Goal: Task Accomplishment & Management: Use online tool/utility

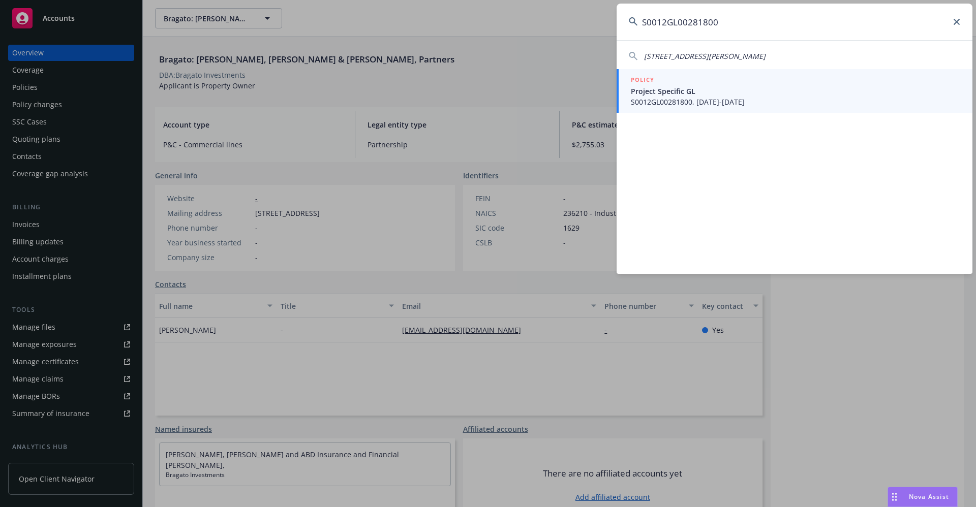
click at [767, 25] on input "S0012GL00281800" at bounding box center [795, 22] width 356 height 37
drag, startPoint x: 742, startPoint y: 22, endPoint x: 636, endPoint y: 22, distance: 105.2
click at [636, 22] on div "S0012GL00281800" at bounding box center [795, 22] width 356 height 37
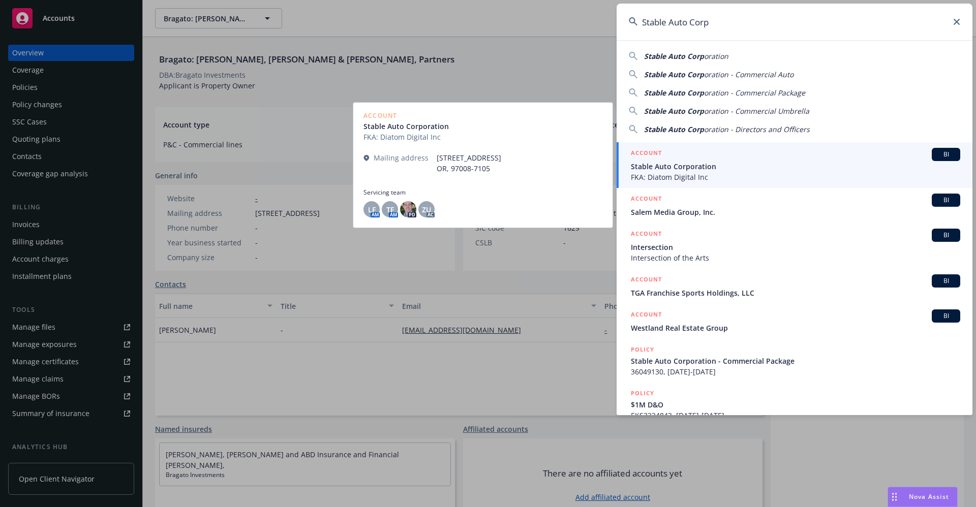
type input "Stable Auto Corp"
click at [693, 164] on span "Stable Auto Corporation" at bounding box center [795, 166] width 329 height 11
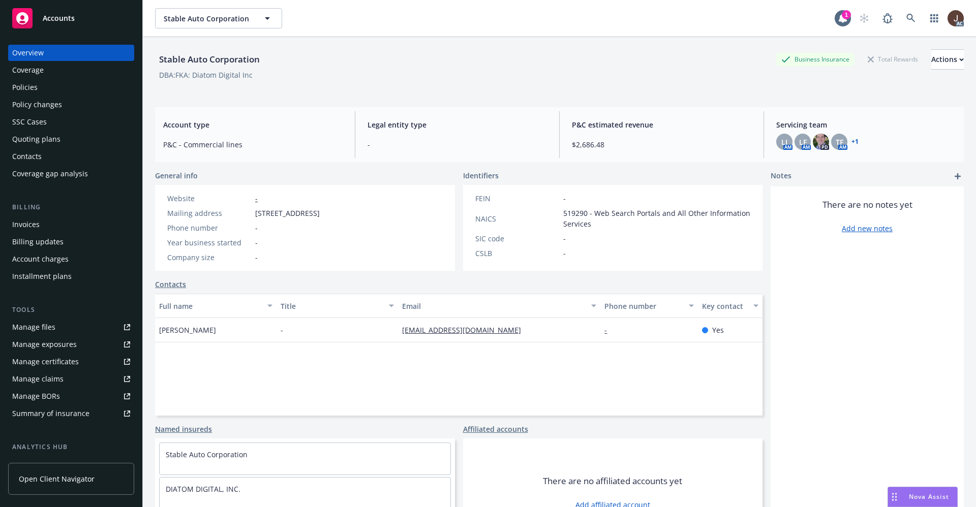
scroll to position [138, 0]
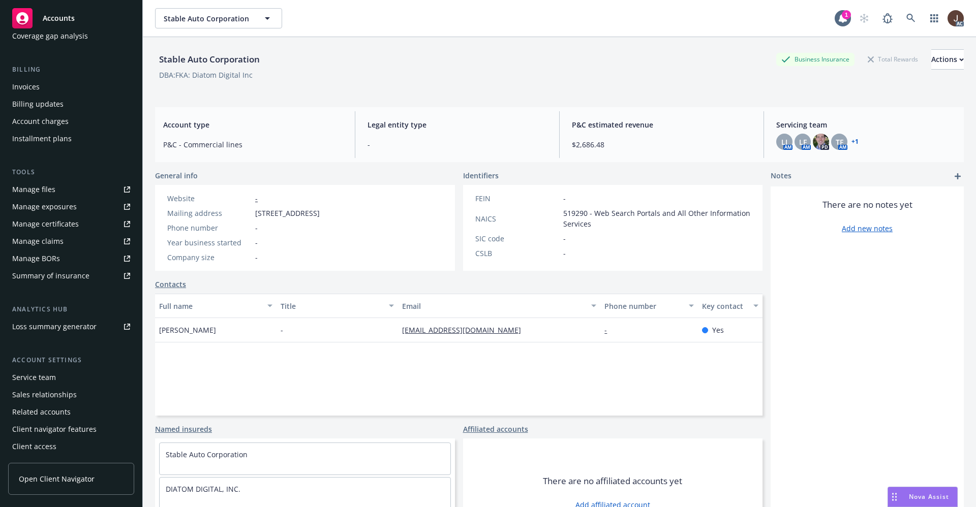
click at [44, 376] on div "Service team" at bounding box center [34, 378] width 44 height 16
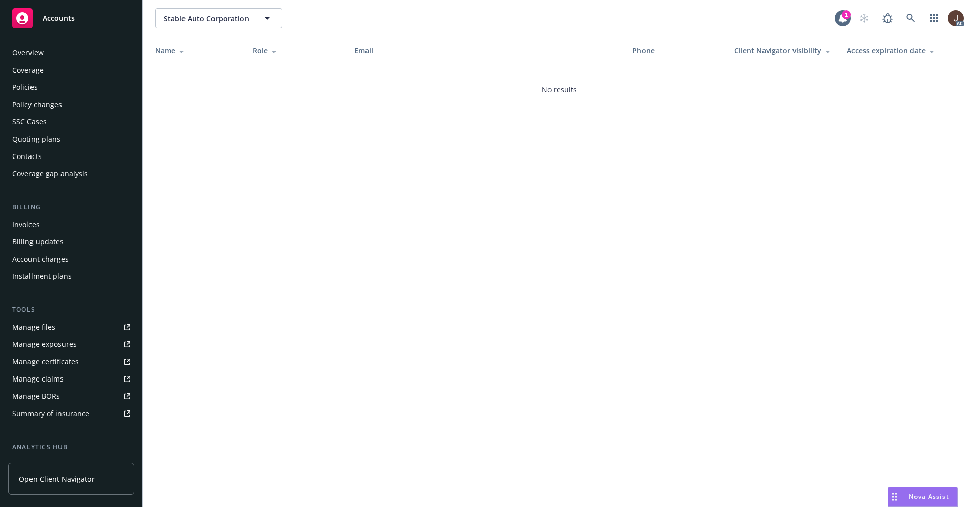
scroll to position [138, 0]
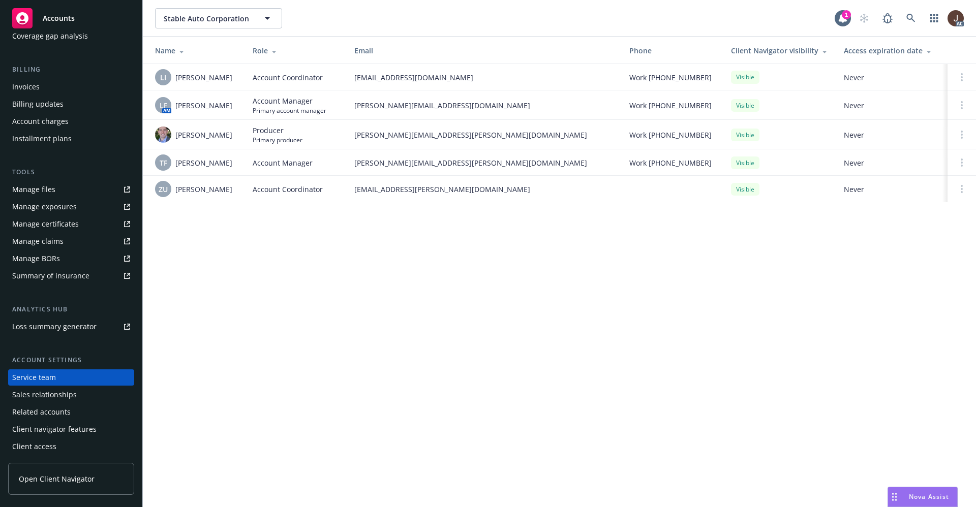
click at [302, 300] on div "Stable Auto Corporation Stable Auto Corporation 1 AC Name Role Email Phone Clie…" at bounding box center [559, 253] width 833 height 507
click at [157, 99] on div "LF" at bounding box center [163, 105] width 16 height 16
click at [254, 279] on div "Stable Auto Corporation Stable Auto Corporation 1 AC Name Role Email Phone Clie…" at bounding box center [559, 253] width 833 height 507
click at [160, 189] on span "ZU" at bounding box center [163, 189] width 9 height 11
drag, startPoint x: 222, startPoint y: 187, endPoint x: 187, endPoint y: 211, distance: 43.4
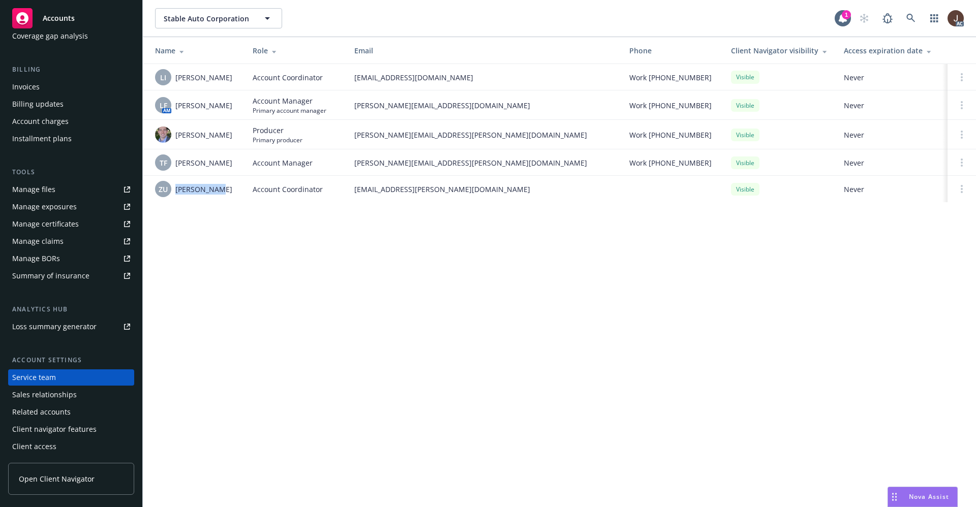
click at [174, 195] on div "ZU [PERSON_NAME]" at bounding box center [195, 189] width 81 height 16
copy span "[PERSON_NAME]"
click at [909, 23] on link at bounding box center [911, 18] width 20 height 20
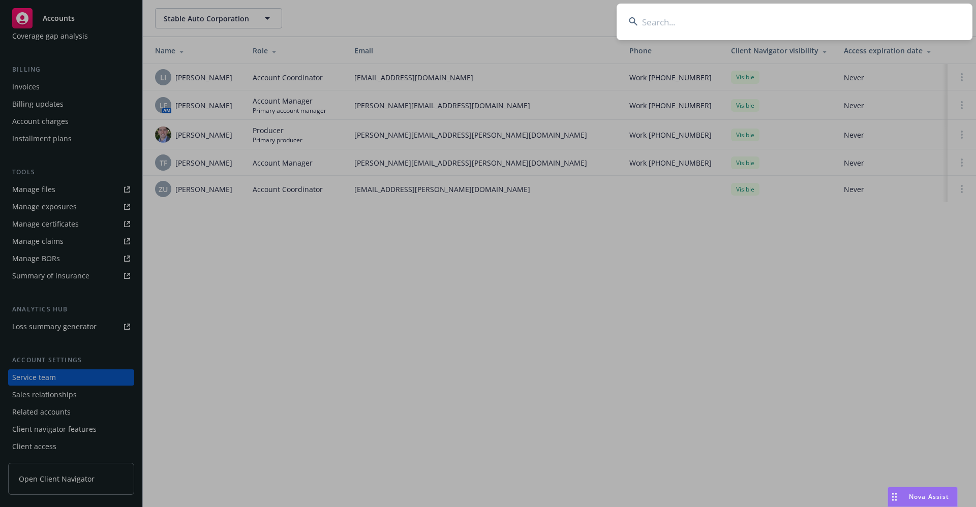
click at [679, 19] on input at bounding box center [795, 22] width 356 height 37
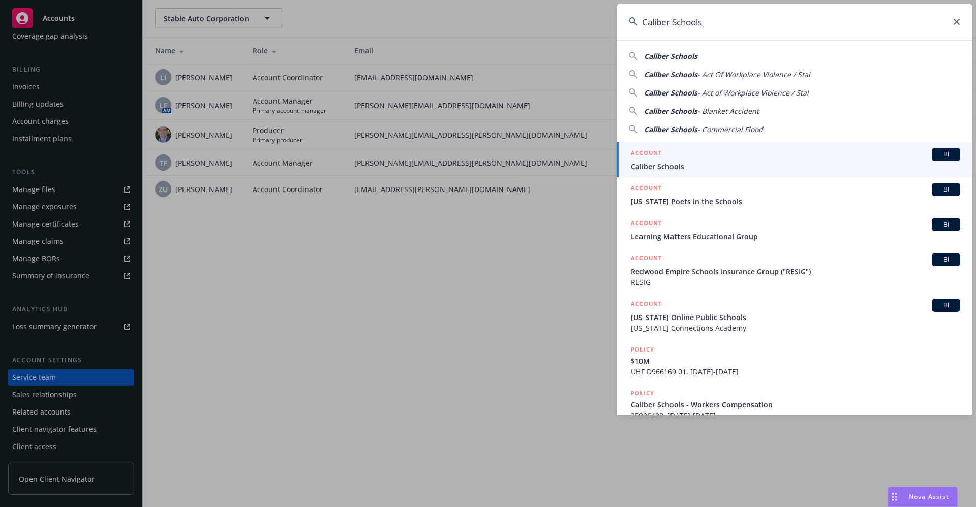
type input "Caliber Schools"
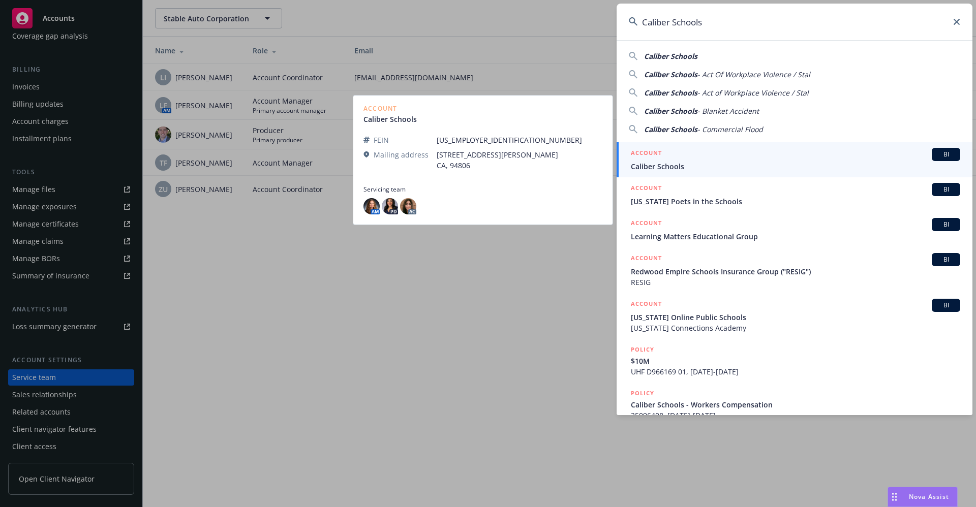
click at [682, 166] on span "Caliber Schools" at bounding box center [795, 166] width 329 height 11
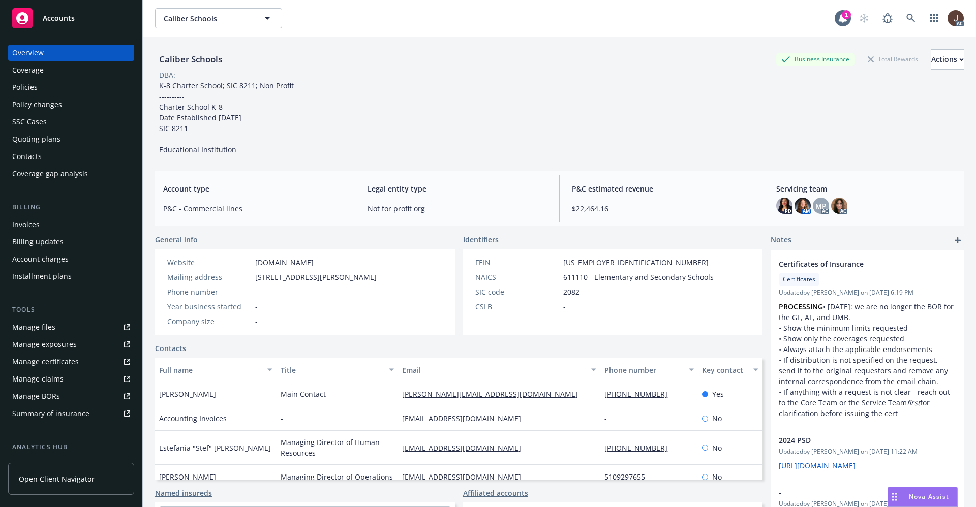
click at [25, 89] on div "Policies" at bounding box center [24, 87] width 25 height 16
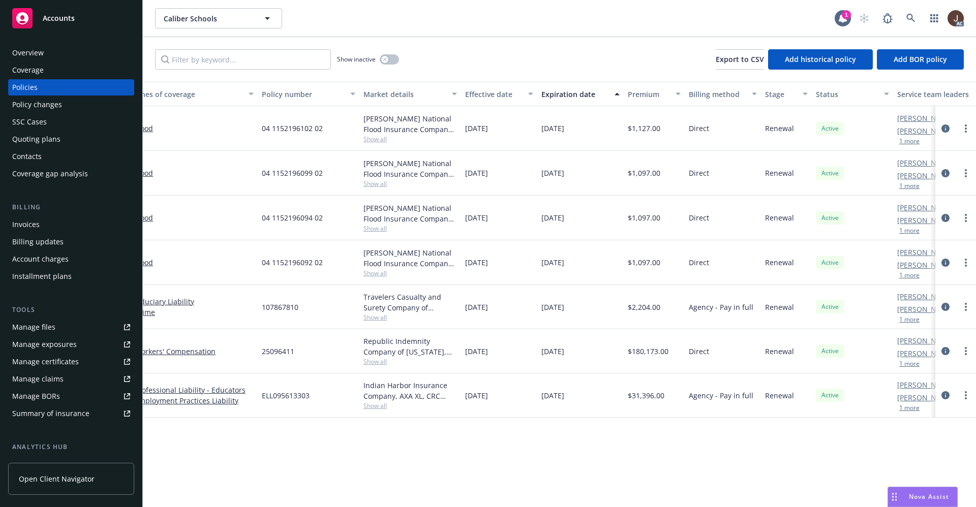
scroll to position [0, 148]
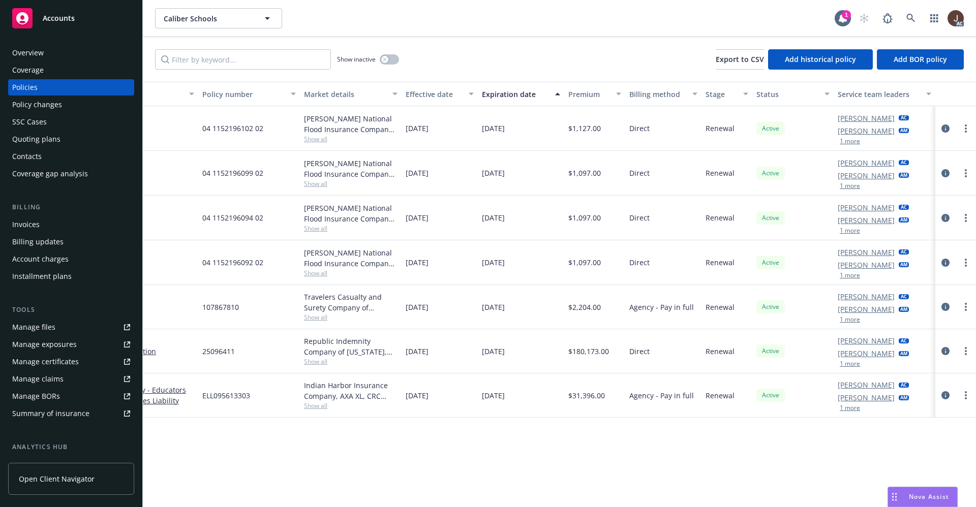
click at [27, 326] on div "Manage files" at bounding box center [33, 327] width 43 height 16
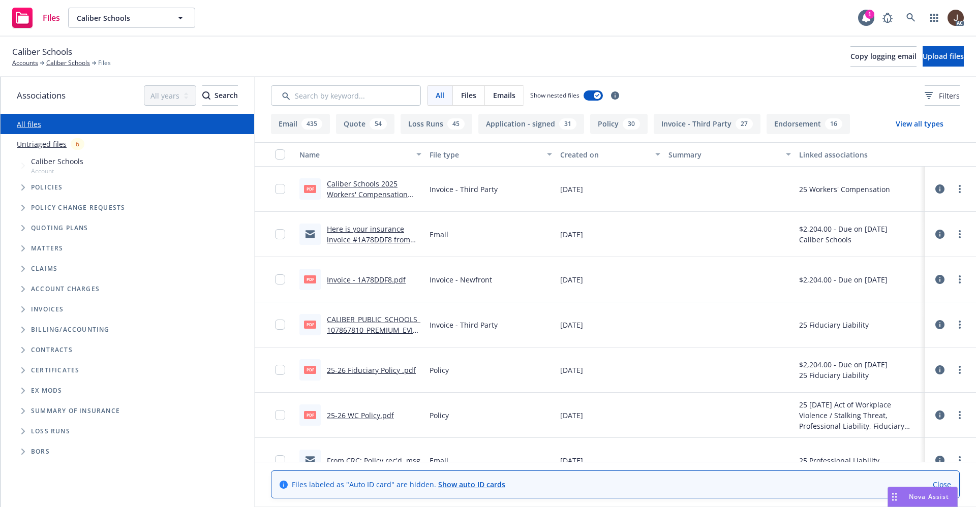
click at [35, 146] on link "Untriaged files" at bounding box center [42, 144] width 50 height 11
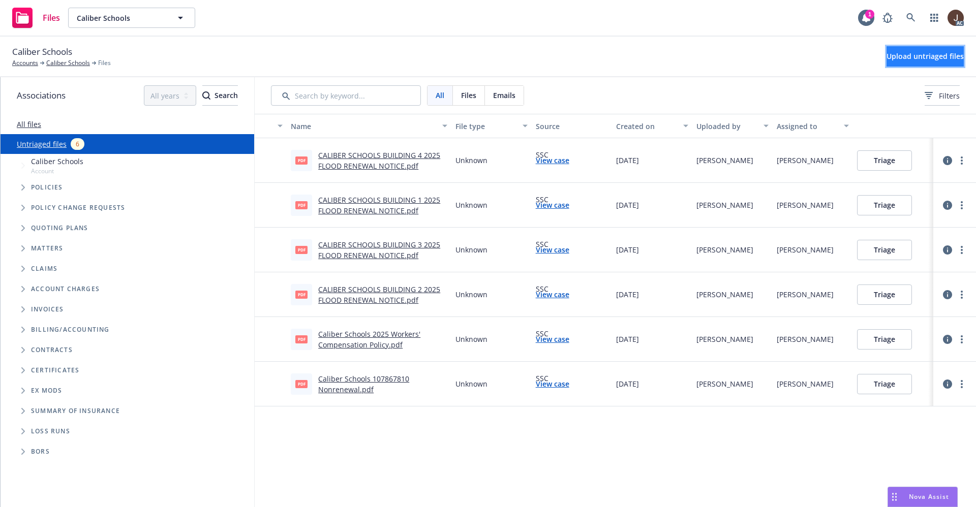
click at [916, 58] on span "Upload untriaged files" at bounding box center [925, 56] width 77 height 10
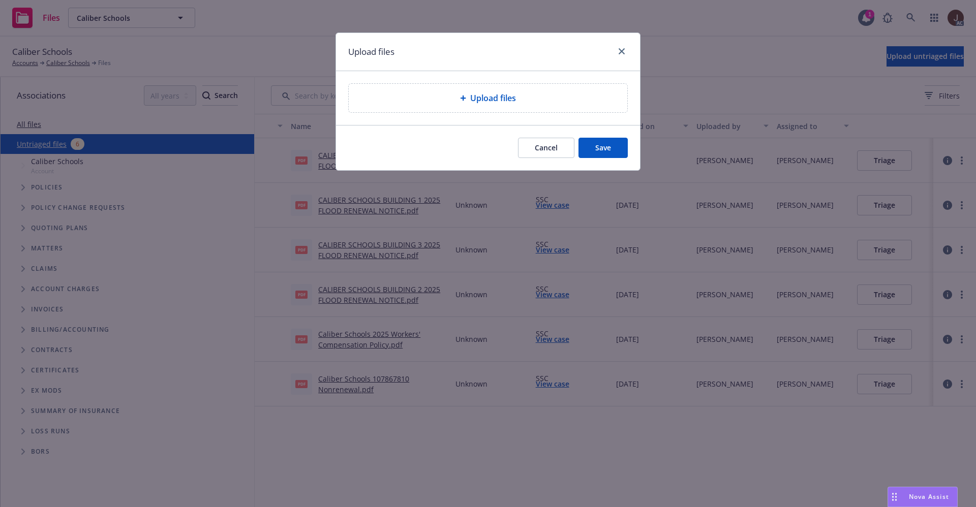
click at [483, 95] on span "Upload files" at bounding box center [493, 98] width 46 height 12
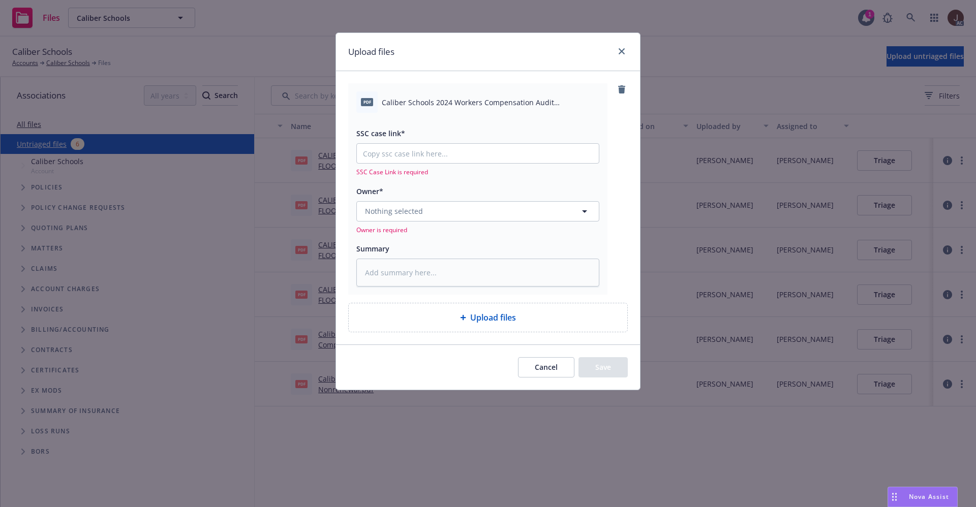
click at [447, 105] on span "Caliber Schools 2024 Workers Compensation Audit Statement.pdf" at bounding box center [491, 102] width 218 height 11
copy div "Caliber Schools 2024 Workers Compensation Audit Statement.pdf"
click at [410, 271] on textarea at bounding box center [477, 273] width 243 height 28
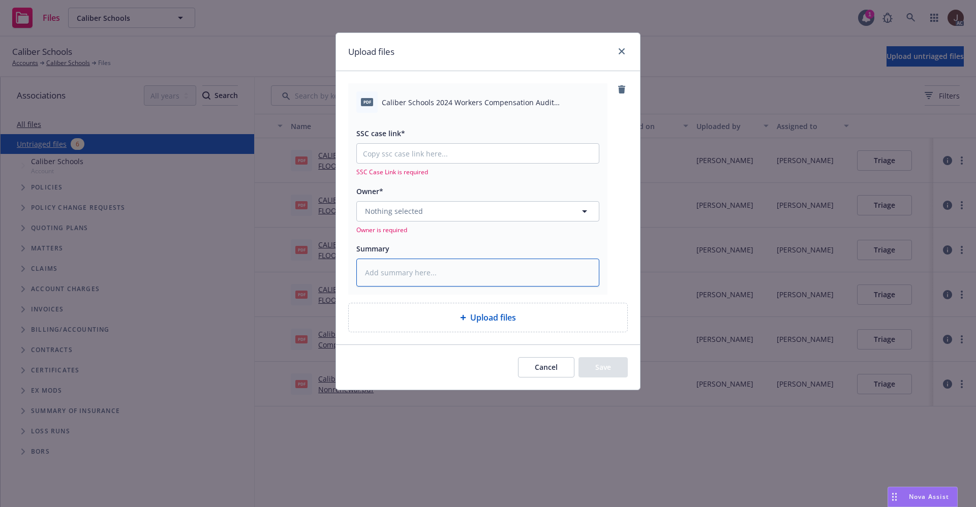
paste textarea "Caliber Schools 2024 Workers Compensation Audit Statement.pdf"
type textarea "x"
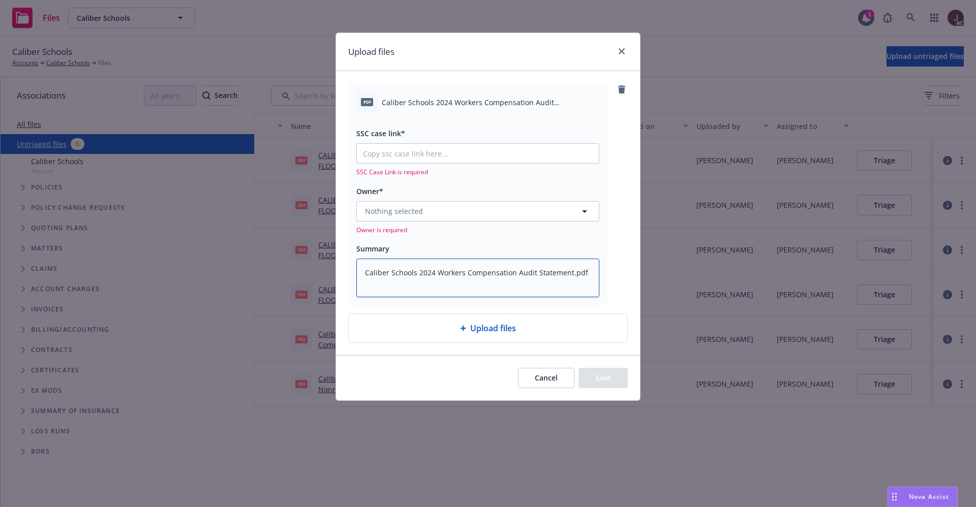
scroll to position [2, 0]
type textarea "Caliber Schools 2024 Workers Compensation Audit Statement.pdf"
click at [380, 204] on button "Nothing selected" at bounding box center [477, 211] width 243 height 20
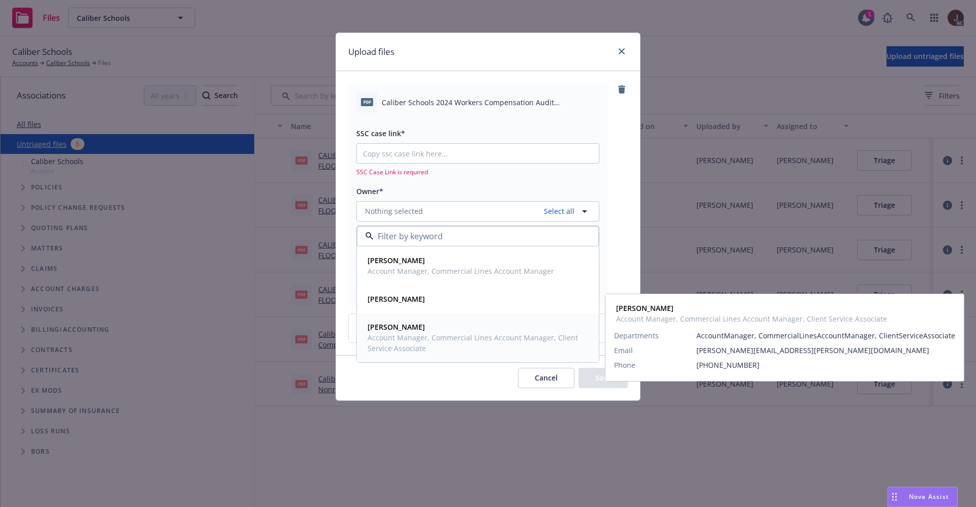
click at [408, 337] on span "Account Manager, Commercial Lines Account Manager, Client Service Associate" at bounding box center [477, 342] width 219 height 21
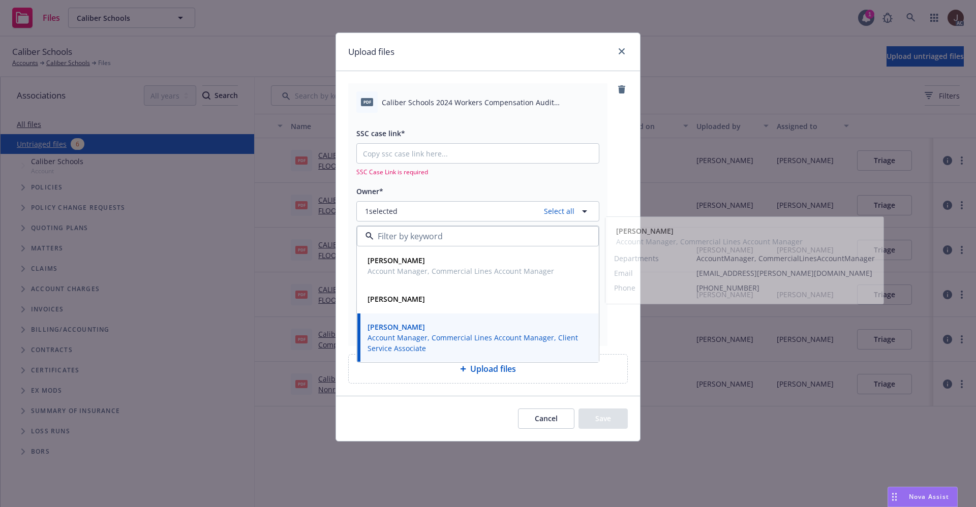
click at [622, 173] on div "pdf Caliber Schools 2024 Workers Compensation Audit Statement.pdf SSC case link…" at bounding box center [488, 214] width 280 height 262
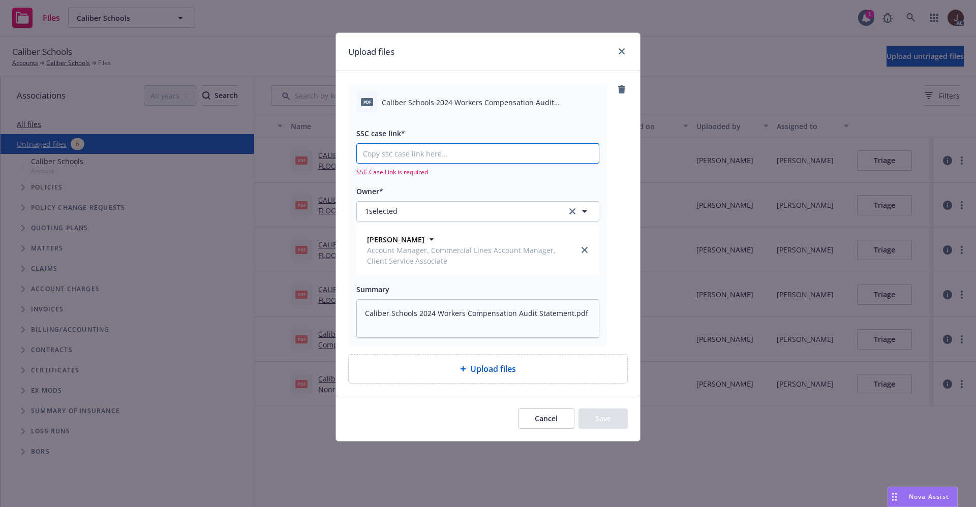
click at [391, 157] on input "SSC case link*" at bounding box center [478, 153] width 242 height 19
paste input "https://newfront-ssc.lightning.force.com/lightning/r/Case/500Vz00000QW403IAD/vi…"
type textarea "x"
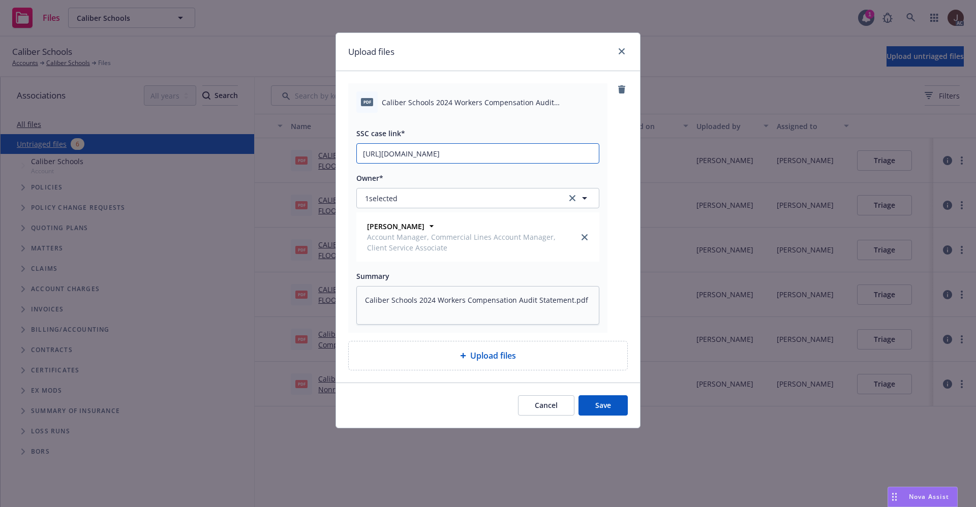
scroll to position [0, 54]
type input "https://newfront-ssc.lightning.force.com/lightning/r/Case/500Vz00000QW403IAD/vi…"
click at [617, 133] on div "pdf Caliber Schools 2024 Workers Compensation Audit Statement.pdf SSC case link…" at bounding box center [488, 208] width 280 height 250
click at [598, 401] on button "Save" at bounding box center [603, 406] width 49 height 20
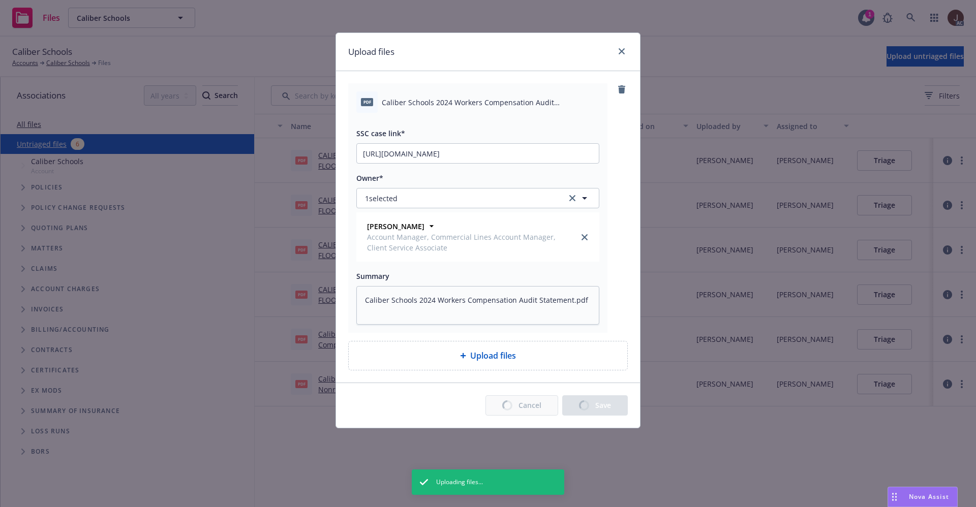
type textarea "x"
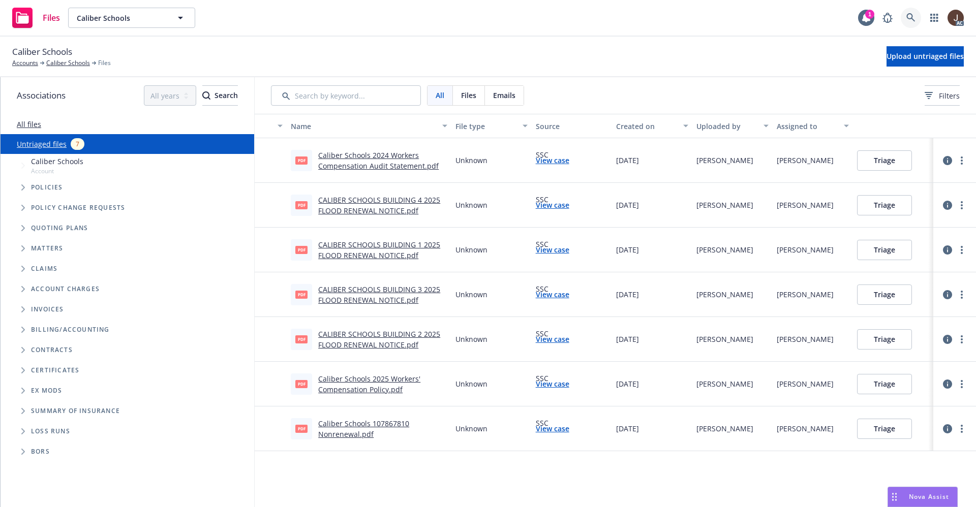
click at [908, 13] on icon at bounding box center [910, 17] width 9 height 9
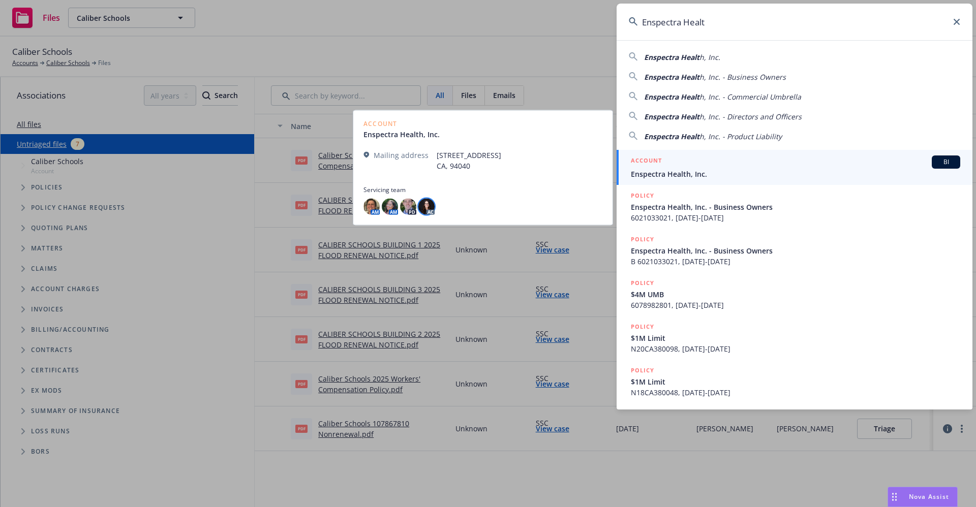
type input "Enspectra Healt"
click at [430, 205] on img at bounding box center [426, 206] width 16 height 16
click at [545, 197] on div at bounding box center [482, 196] width 239 height 4
